Goal: Find specific page/section: Find specific page/section

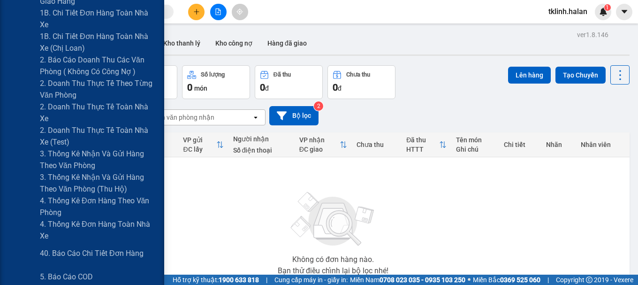
scroll to position [328, 0]
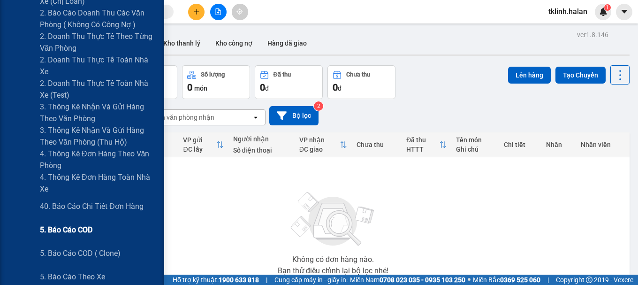
click at [71, 228] on span "5. Báo cáo COD" at bounding box center [66, 230] width 53 height 12
